Goal: Information Seeking & Learning: Learn about a topic

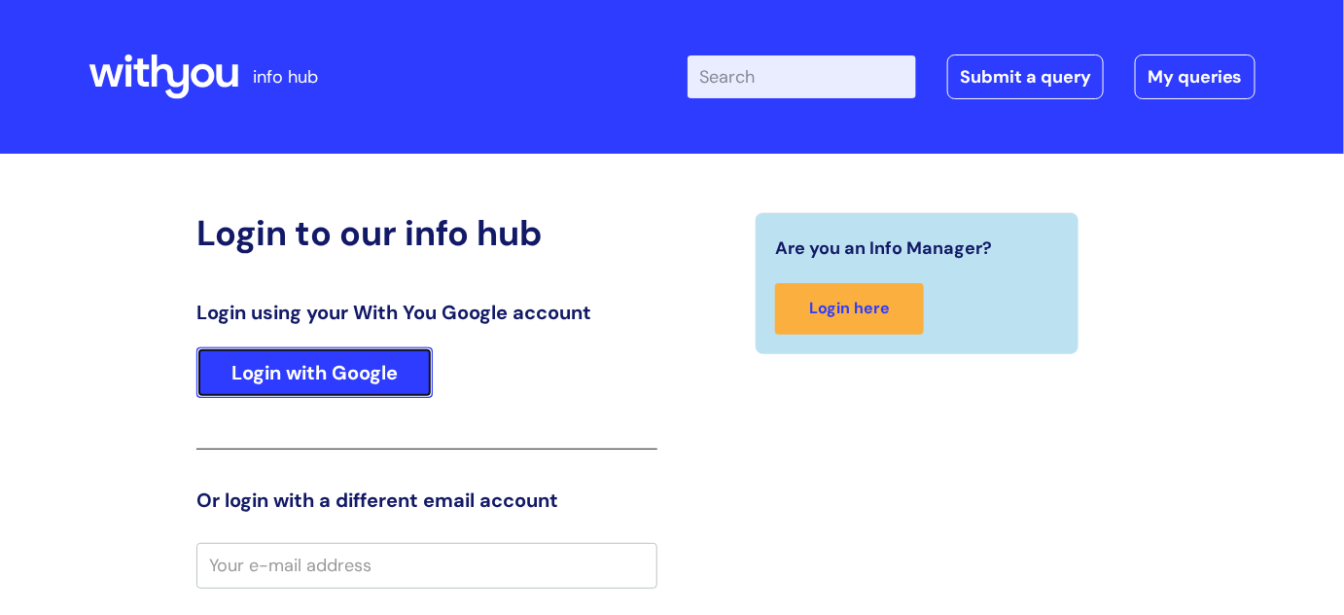
click at [325, 377] on link "Login with Google" at bounding box center [314, 372] width 236 height 51
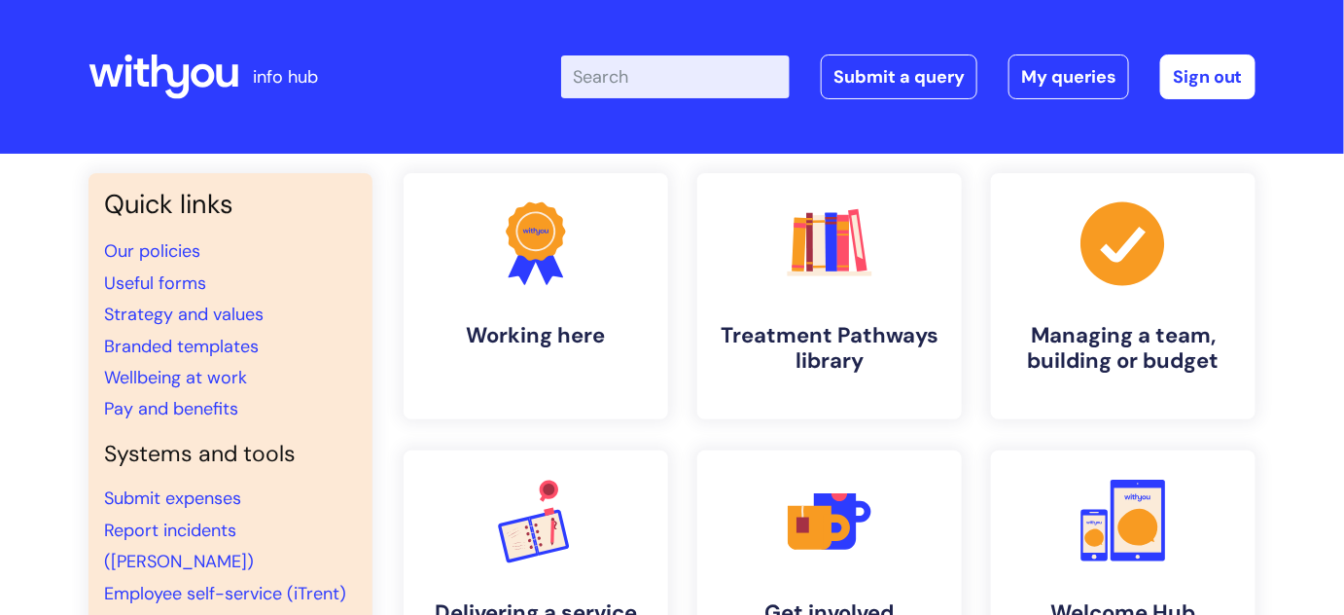
click at [702, 84] on input "Enter your search term here..." at bounding box center [675, 76] width 229 height 43
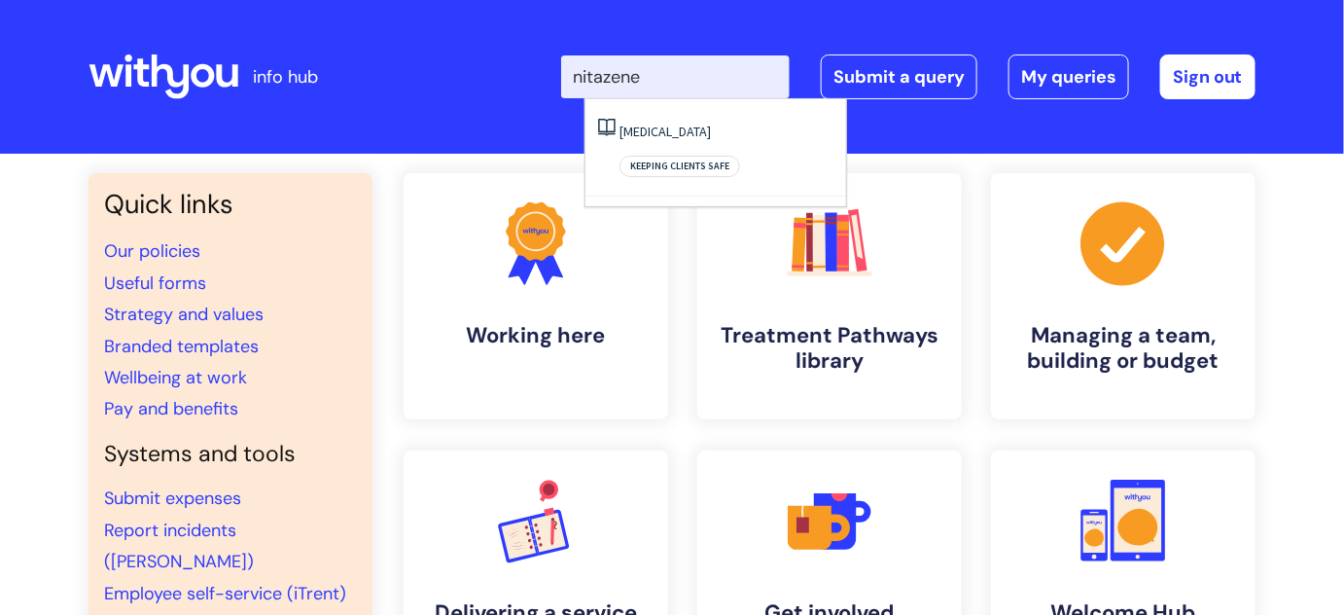
type input "nitazene"
click button "Search" at bounding box center [0, 0] width 0 height 0
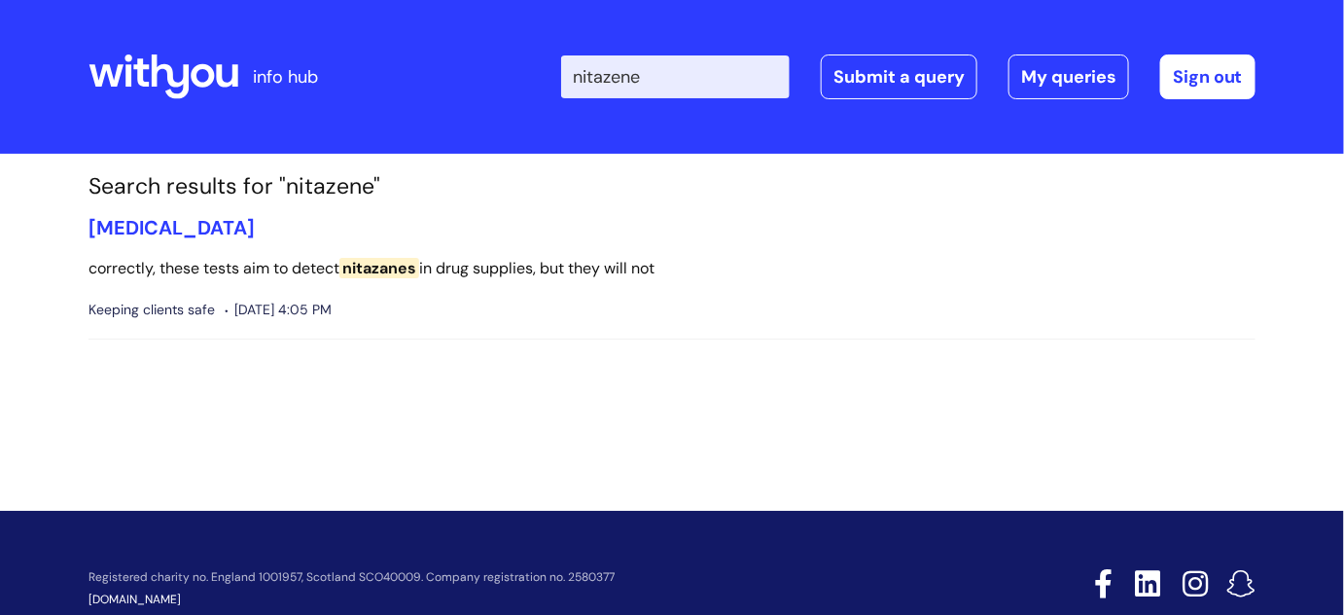
click at [696, 97] on input "nitazene" at bounding box center [675, 76] width 229 height 43
click at [200, 228] on link "[MEDICAL_DATA]" at bounding box center [172, 227] width 166 height 25
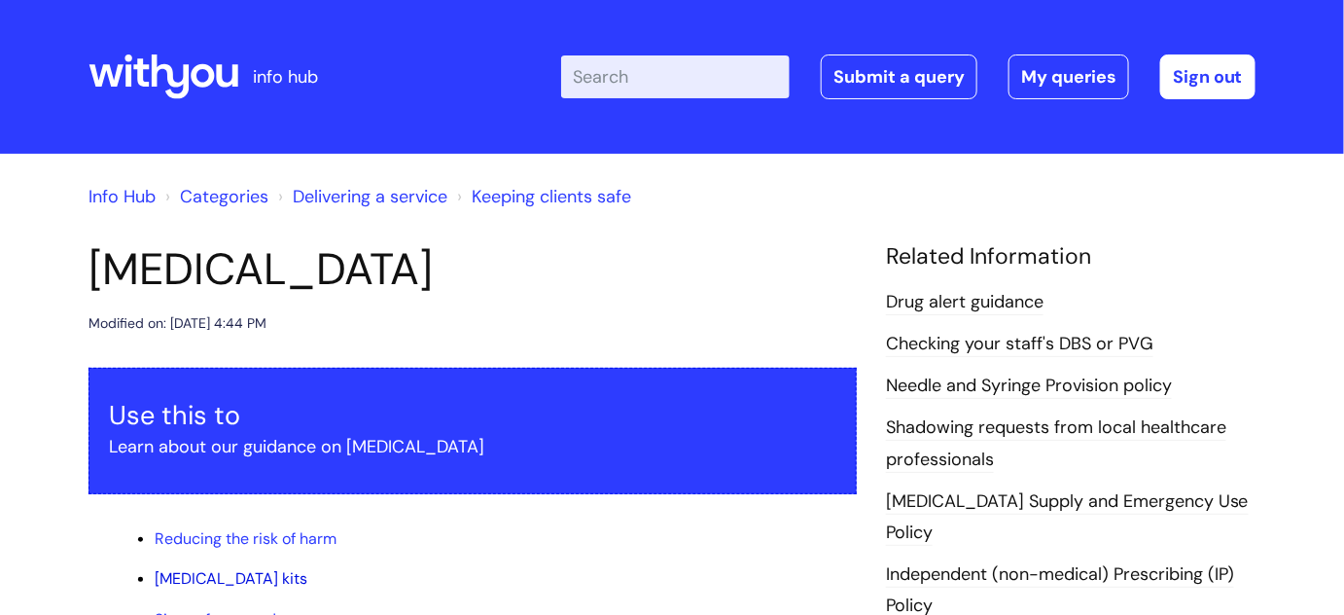
click at [216, 580] on link "[MEDICAL_DATA] kits" at bounding box center [231, 578] width 153 height 20
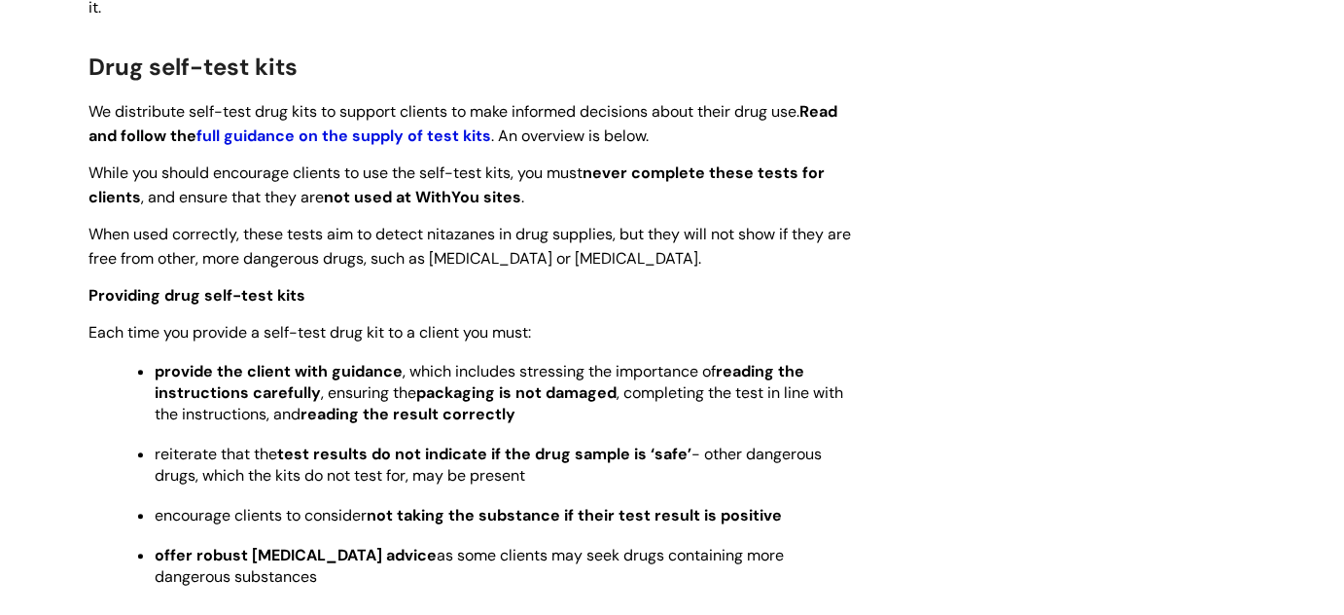
click at [380, 125] on strong "full guidance on the supply of test kits" at bounding box center [343, 135] width 295 height 20
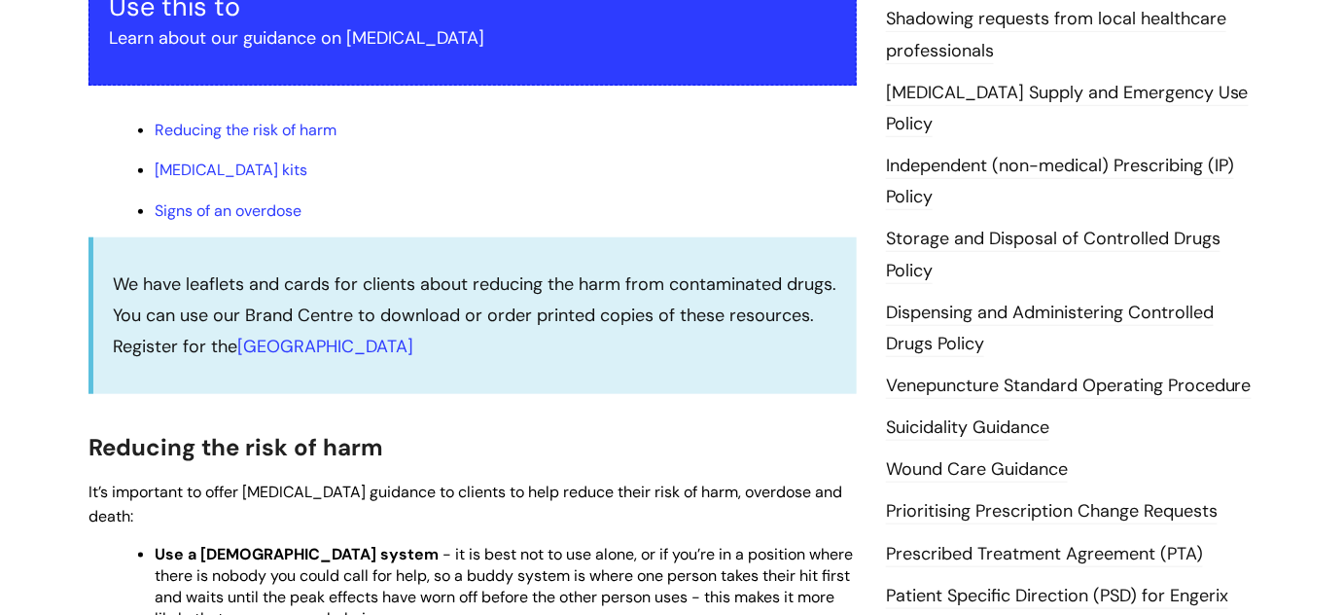
scroll to position [386, 0]
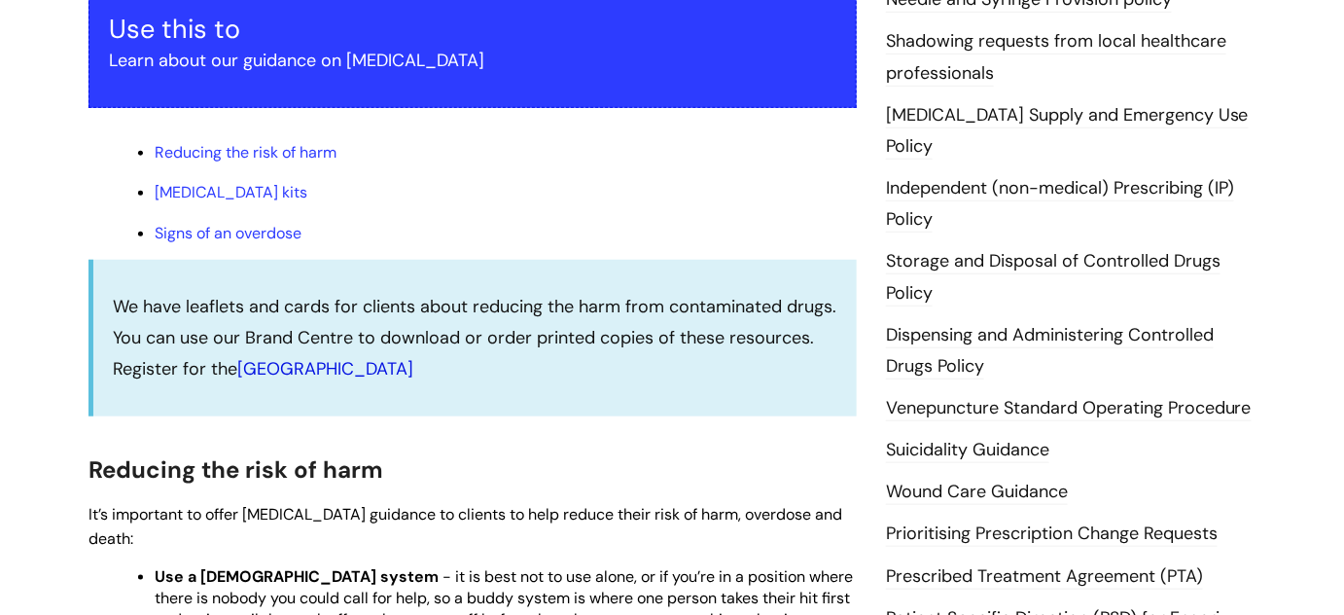
click at [319, 370] on link "[GEOGRAPHIC_DATA]" at bounding box center [325, 368] width 176 height 23
